Goal: Task Accomplishment & Management: Use online tool/utility

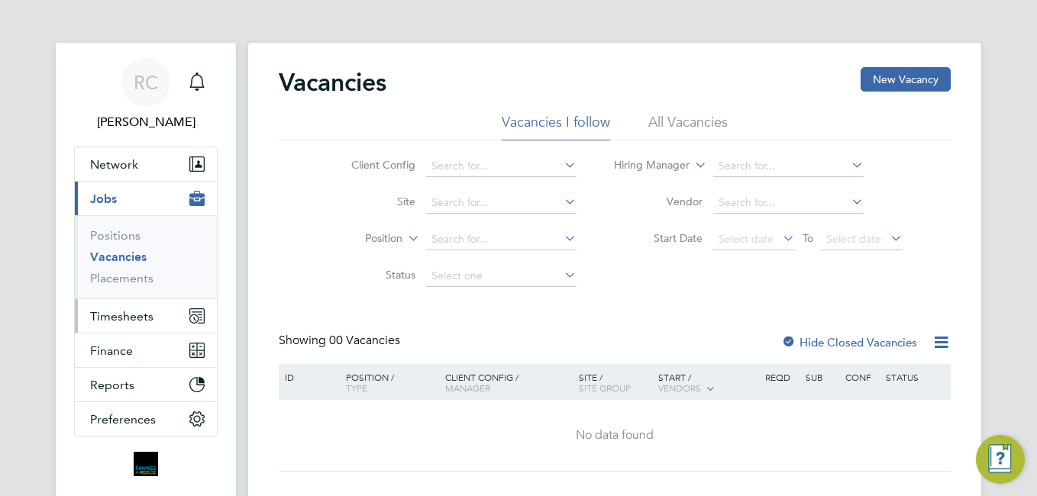
click at [117, 324] on button "Timesheets" at bounding box center [146, 316] width 142 height 34
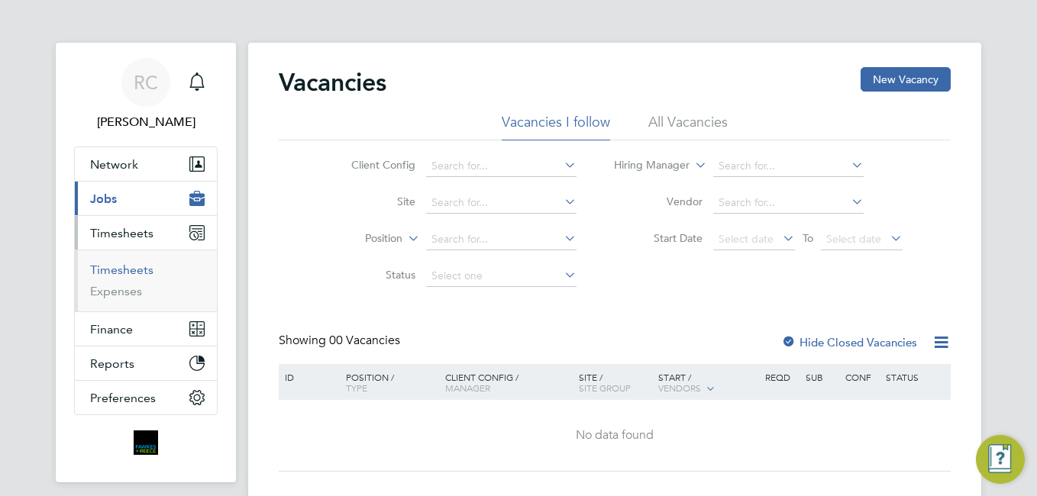
click at [137, 274] on link "Timesheets" at bounding box center [121, 270] width 63 height 15
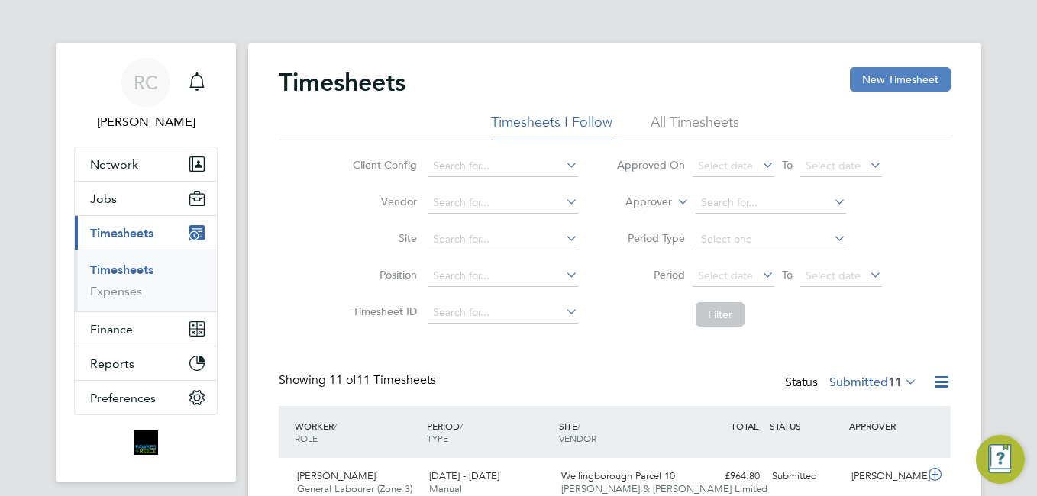
click at [900, 82] on button "New Timesheet" at bounding box center [900, 79] width 101 height 24
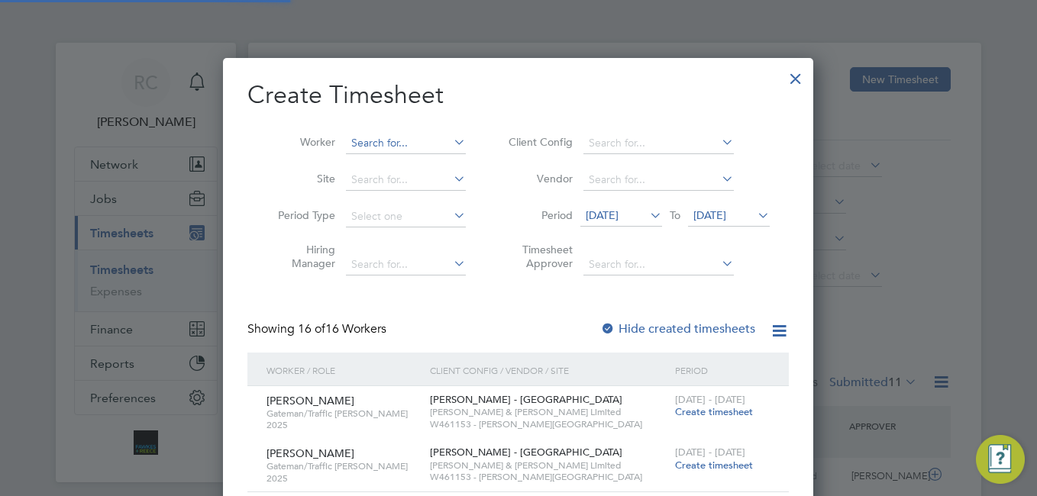
click at [407, 139] on input at bounding box center [406, 143] width 120 height 21
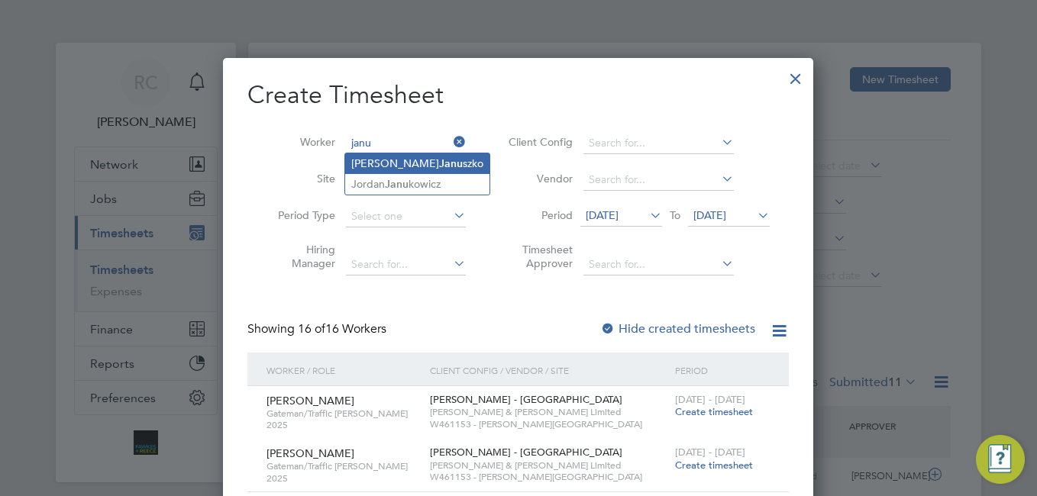
click at [435, 158] on li "[PERSON_NAME]" at bounding box center [417, 164] width 144 height 21
type input "[PERSON_NAME]"
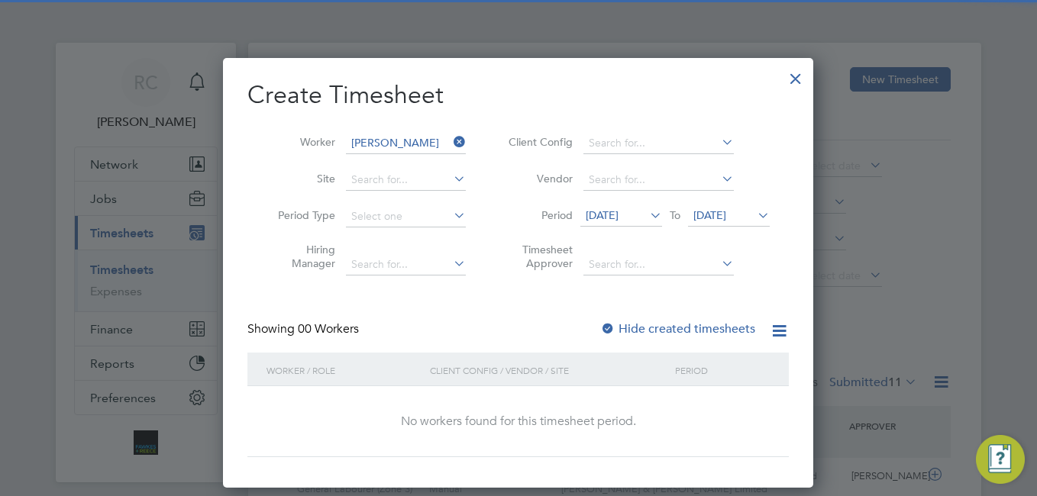
click at [669, 335] on label "Hide created timesheets" at bounding box center [677, 329] width 155 height 15
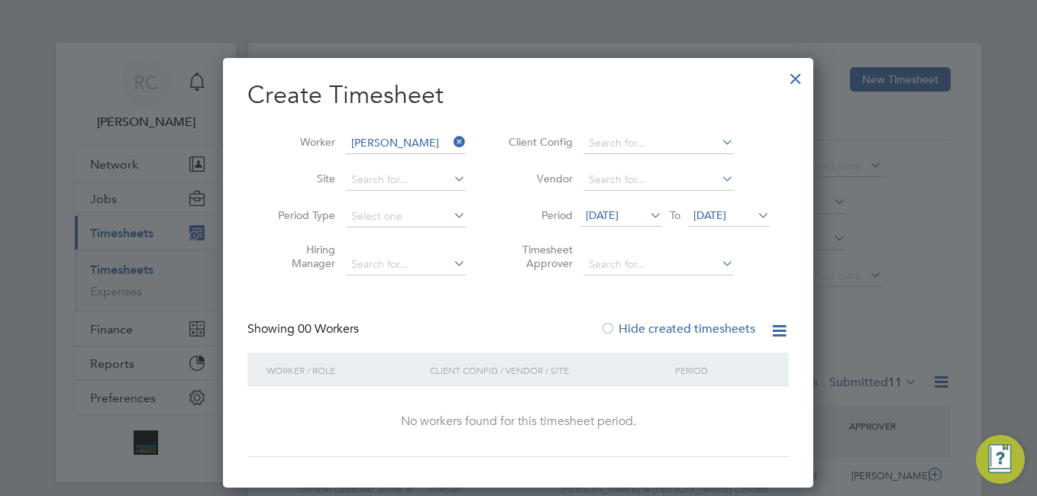
click at [619, 212] on span "[DATE]" at bounding box center [602, 216] width 33 height 14
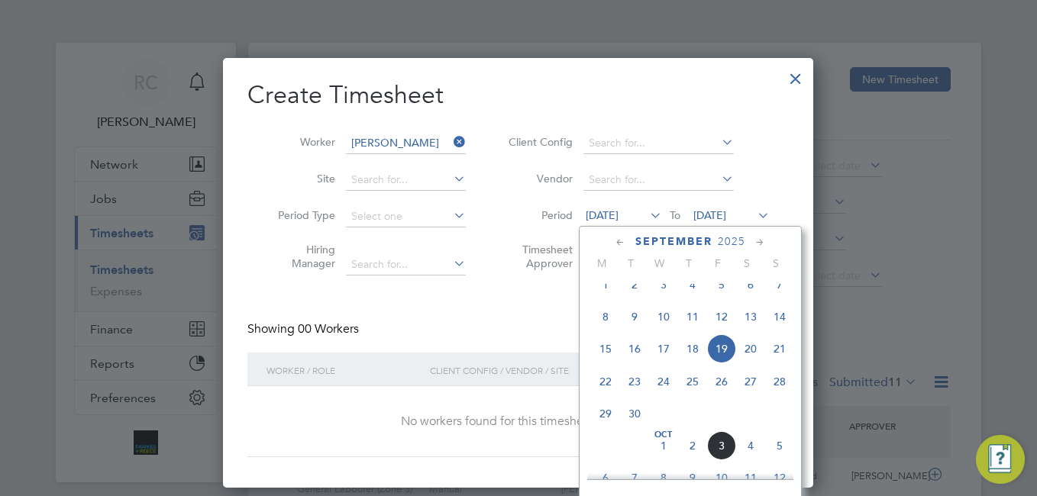
click at [599, 396] on span "22" at bounding box center [605, 381] width 29 height 29
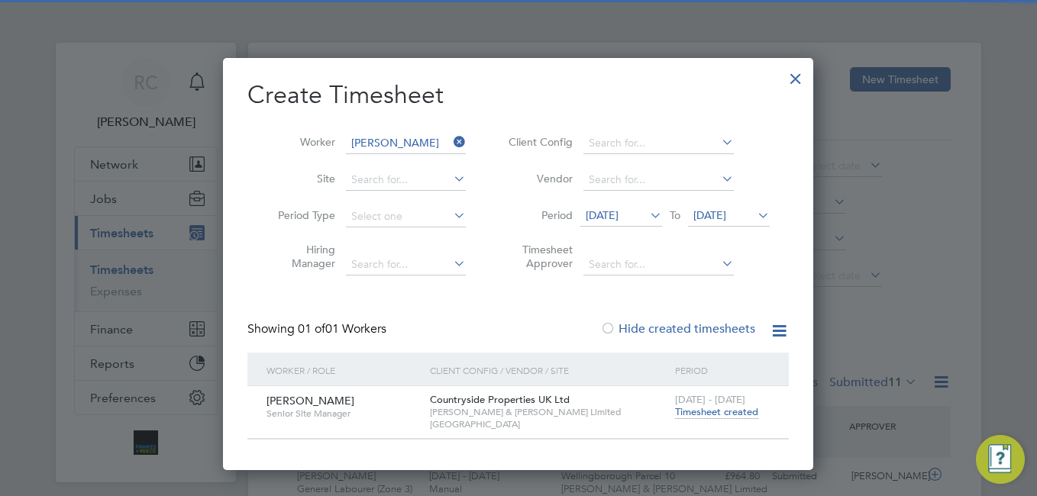
click at [696, 410] on span "Timesheet created" at bounding box center [716, 413] width 83 height 14
